Goal: Find specific page/section: Find specific page/section

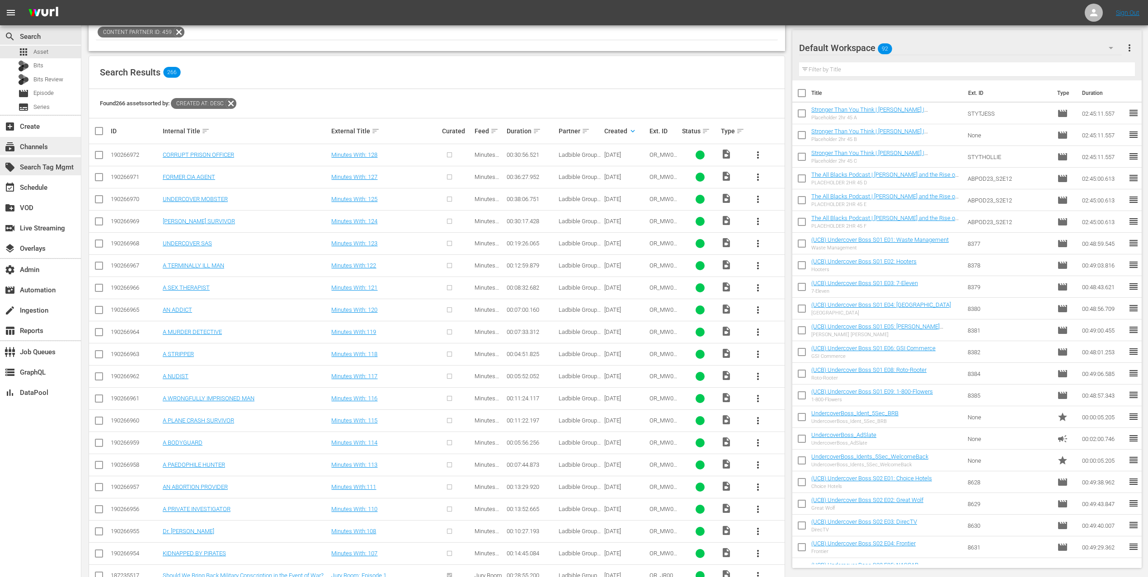
scroll to position [138, 0]
click at [39, 148] on div "subscriptions Channels" at bounding box center [25, 145] width 51 height 8
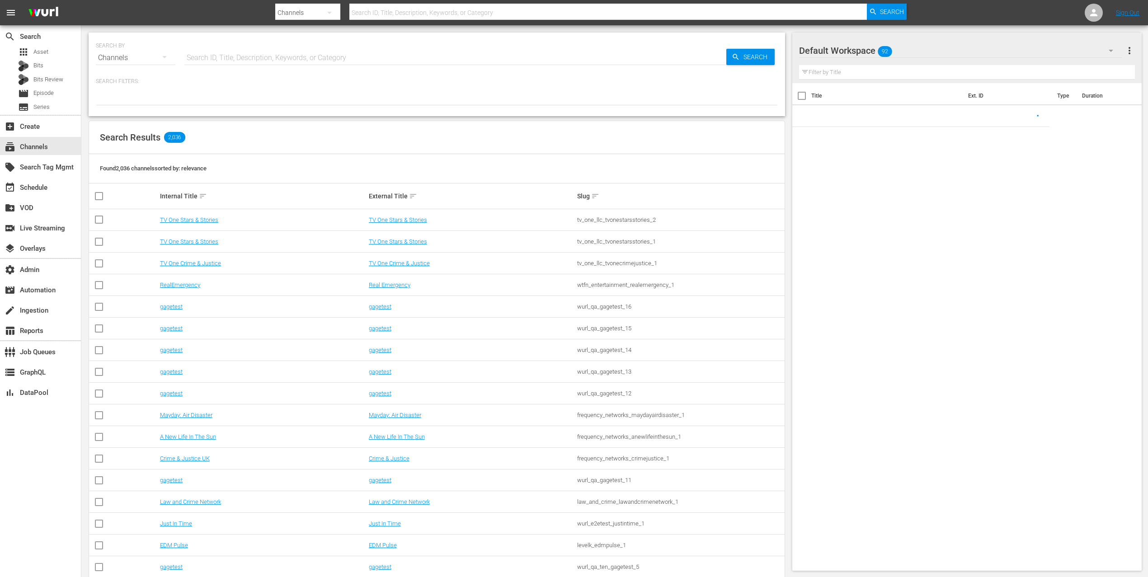
click at [288, 59] on input "text" at bounding box center [455, 58] width 542 height 22
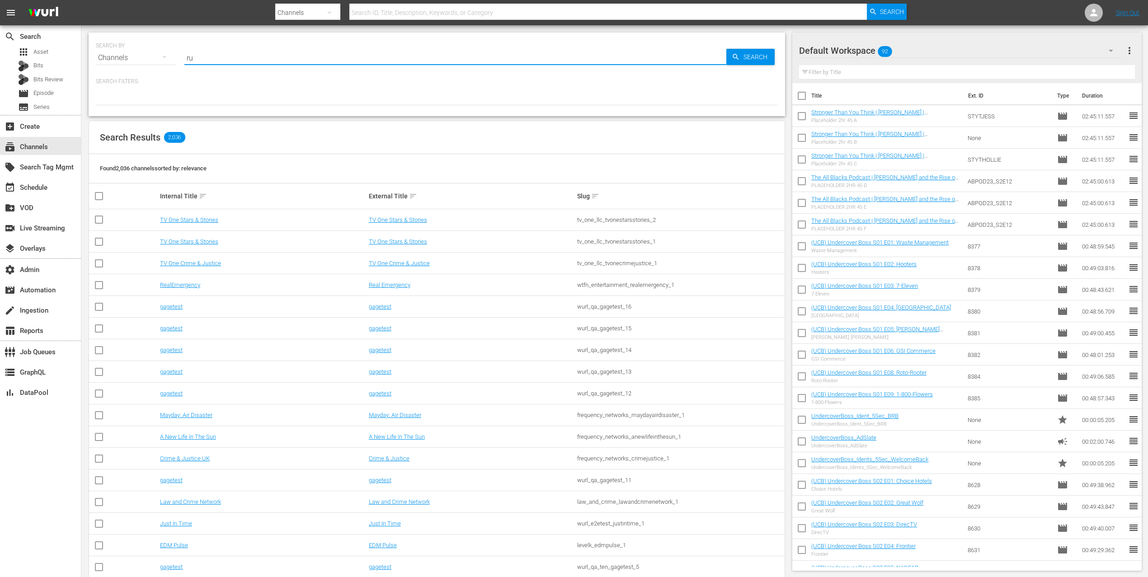
type input "rug"
type input "rugby"
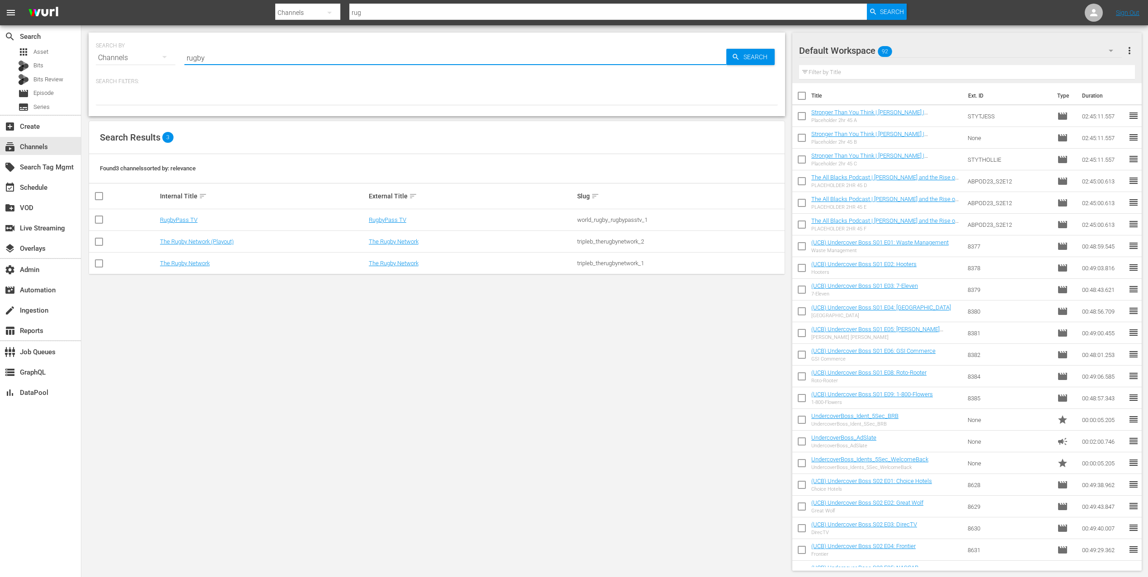
click at [167, 228] on td "RugbyPass TV" at bounding box center [263, 220] width 209 height 22
click at [183, 222] on link "RugbyPass TV" at bounding box center [179, 219] width 38 height 7
type input "rugby"
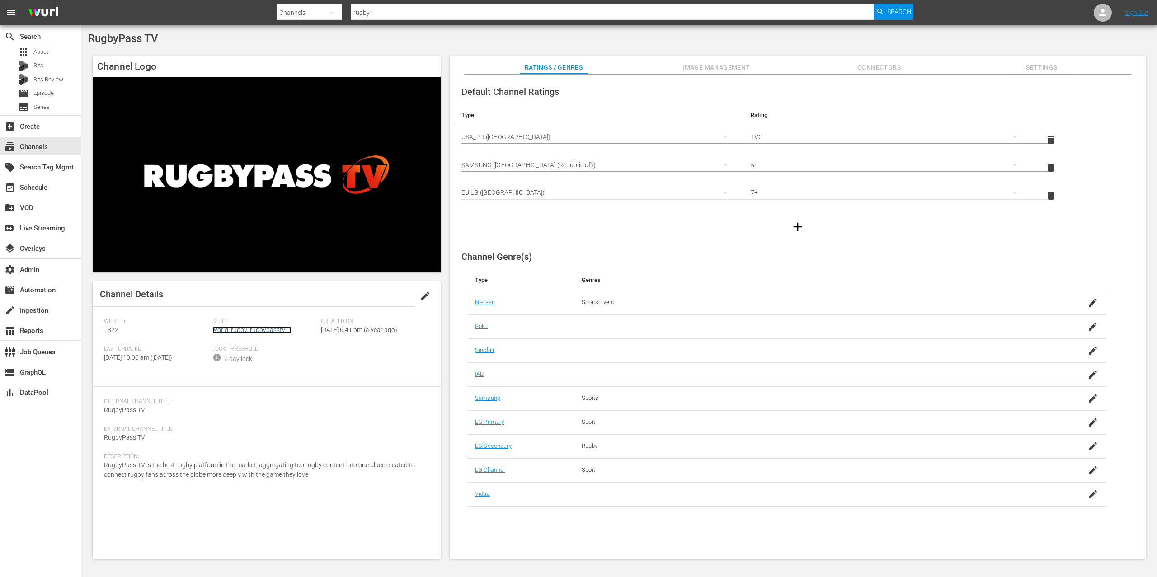
click at [250, 327] on link "world_rugby_rugbypasstv_1" at bounding box center [251, 329] width 79 height 7
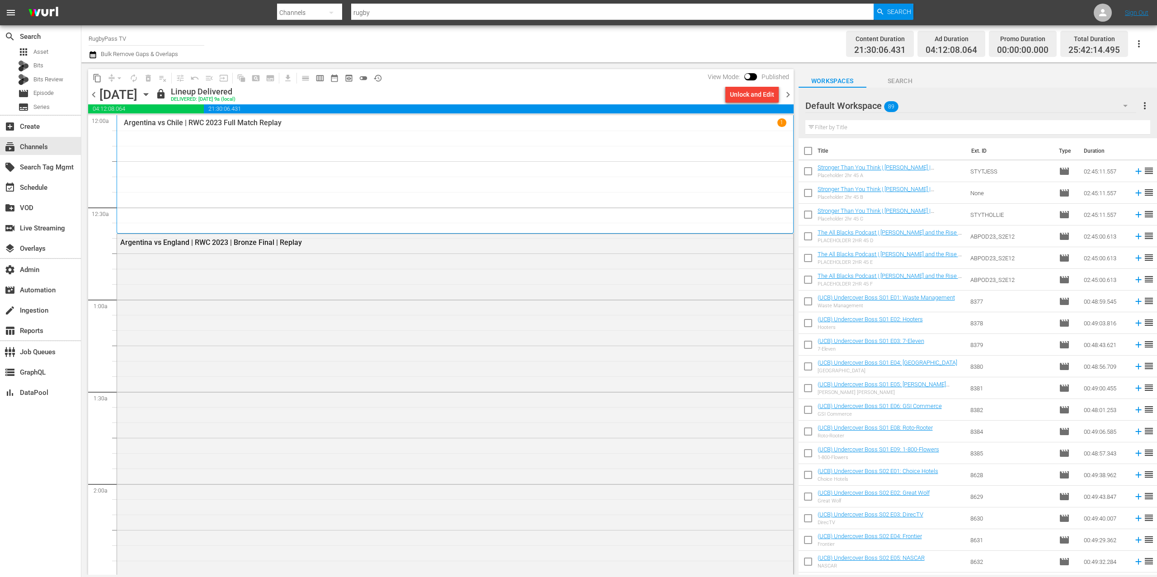
click at [368, 76] on button "toggle_off" at bounding box center [363, 78] width 14 height 14
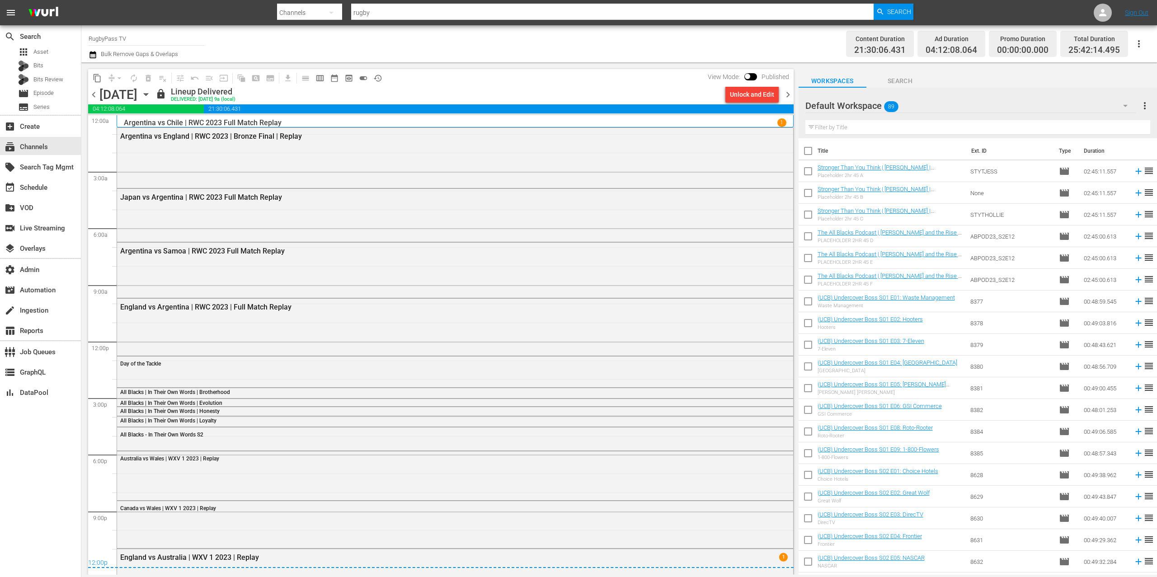
click at [789, 93] on span "chevron_right" at bounding box center [787, 94] width 11 height 11
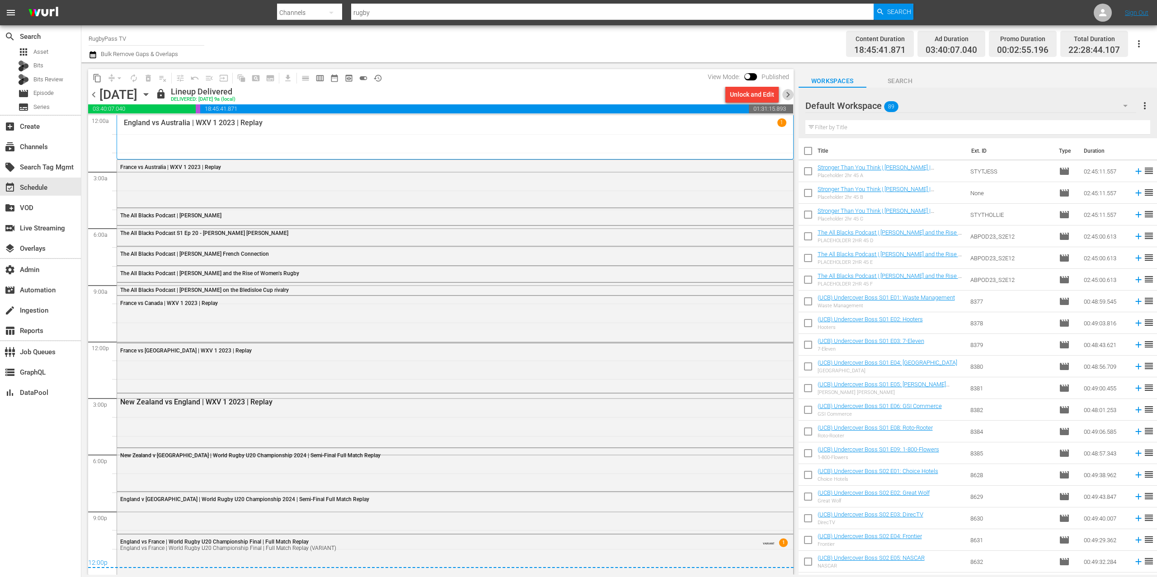
click at [788, 92] on span "chevron_right" at bounding box center [787, 94] width 11 height 11
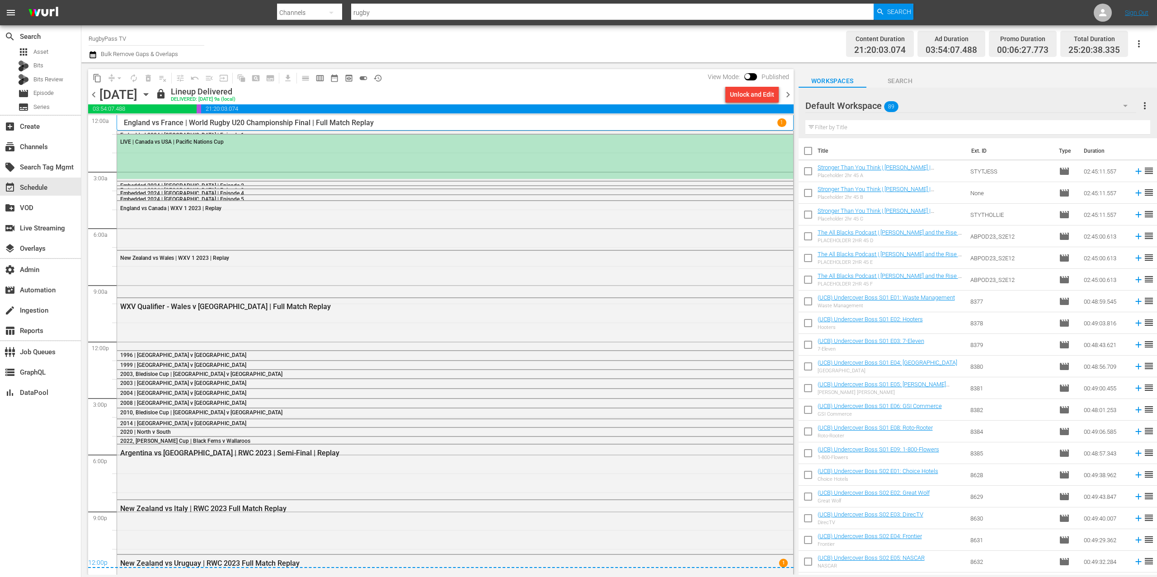
click at [314, 150] on div "LIVE | Canada vs USA | Pacific Nations Cup" at bounding box center [455, 157] width 676 height 44
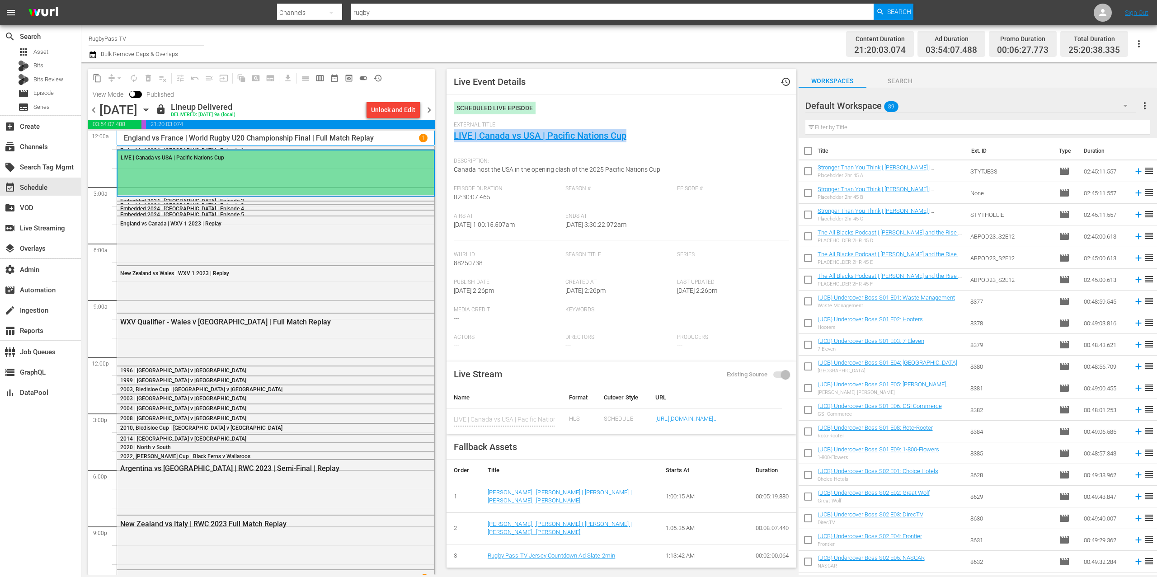
drag, startPoint x: 641, startPoint y: 138, endPoint x: 441, endPoint y: 135, distance: 200.6
click at [441, 135] on span "Live Event Details history Scheduled Live Episode External Title LIVE | [GEOGRA…" at bounding box center [619, 318] width 358 height 512
copy link "LIVE | Canada vs USA | Pacific Nations Cup"
click at [576, 178] on div "Description: Canada host the USA in the opening clash of the 2025 Pacific Natio…" at bounding box center [621, 169] width 335 height 32
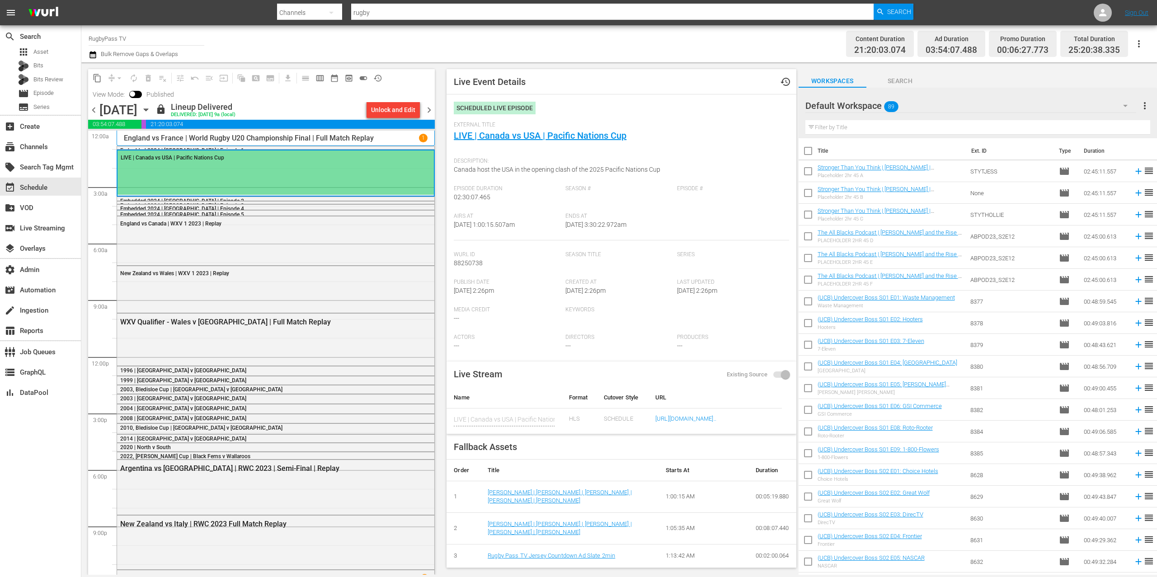
click at [575, 173] on span "Canada host the USA in the opening clash of the 2025 Pacific Nations Cup" at bounding box center [557, 169] width 206 height 7
click at [575, 172] on span "Canada host the USA in the opening clash of the 2025 Pacific Nations Cup" at bounding box center [557, 169] width 206 height 7
click at [575, 171] on span "Canada host the USA in the opening clash of the 2025 Pacific Nations Cup" at bounding box center [557, 169] width 206 height 7
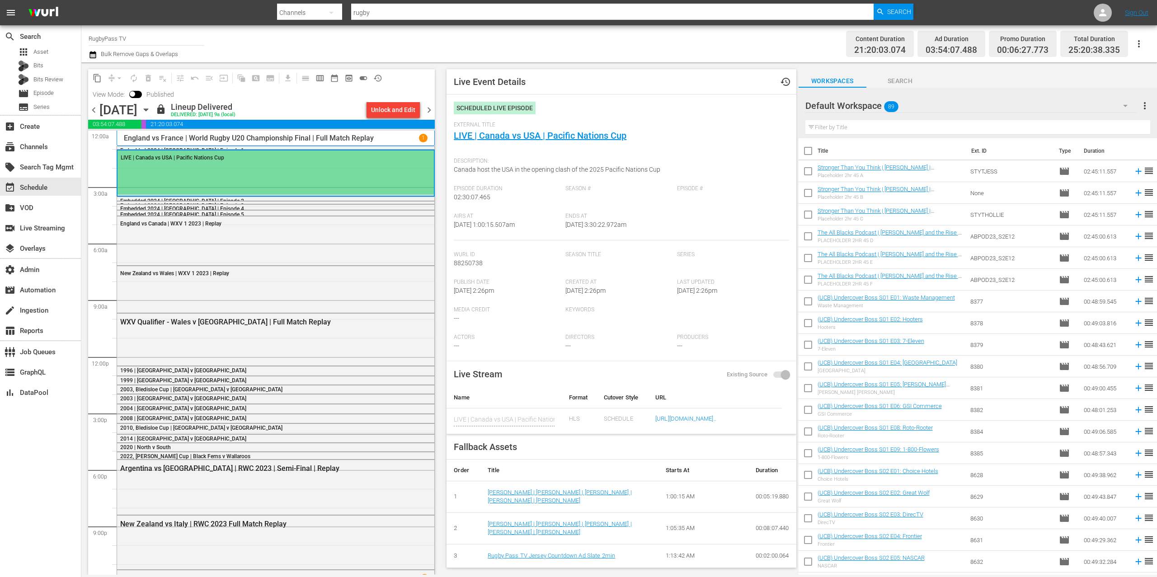
click at [387, 167] on div "LIVE | Canada vs USA | Pacific Nations Cup" at bounding box center [275, 172] width 316 height 44
